Goal: Task Accomplishment & Management: Manage account settings

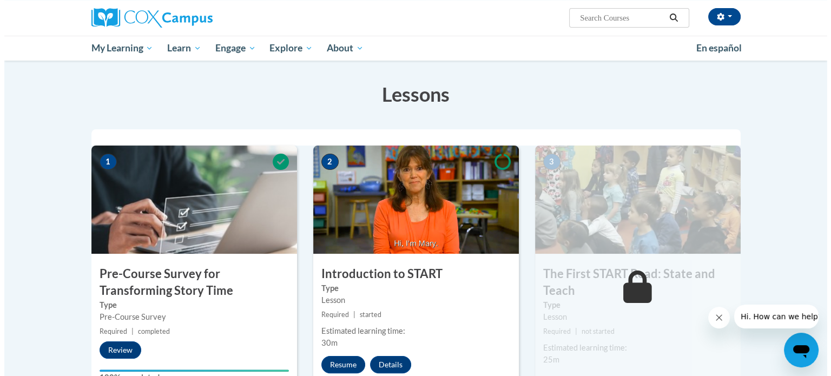
scroll to position [181, 0]
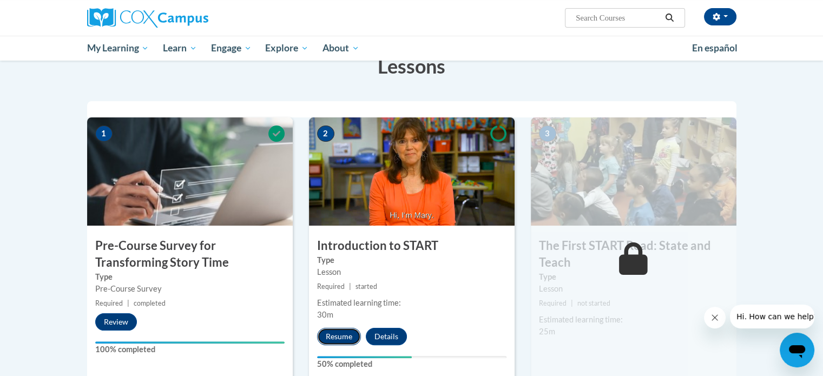
click at [342, 336] on button "Resume" at bounding box center [339, 336] width 44 height 17
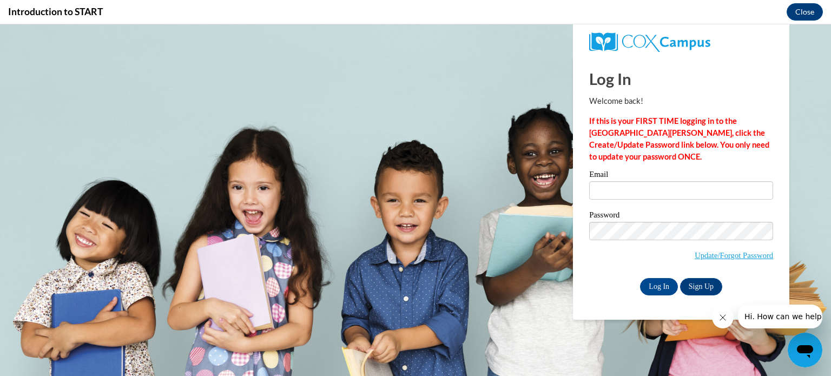
scroll to position [0, 0]
click at [613, 186] on input "Email" at bounding box center [681, 190] width 184 height 18
type input "[EMAIL_ADDRESS][DOMAIN_NAME]"
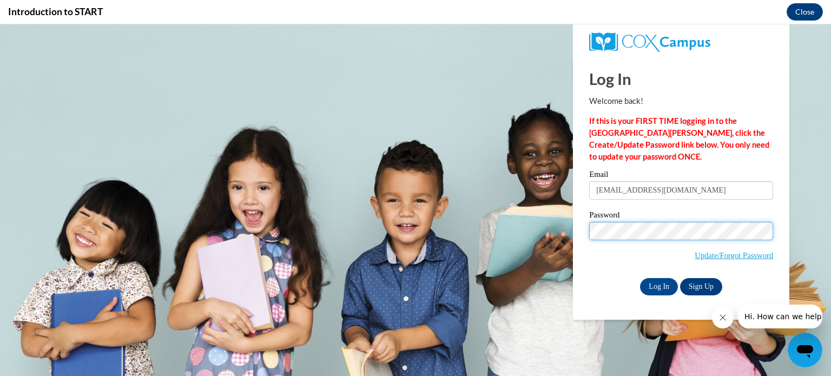
click at [640, 278] on input "Log In" at bounding box center [659, 286] width 38 height 17
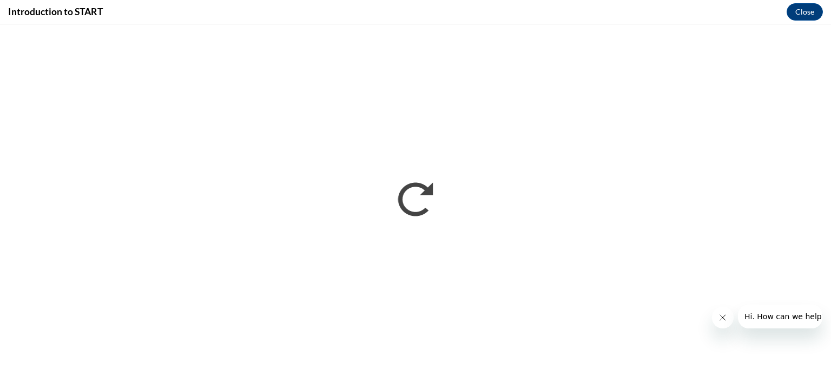
click at [723, 317] on icon "Close message from company" at bounding box center [722, 317] width 9 height 9
